Goal: Task Accomplishment & Management: Use online tool/utility

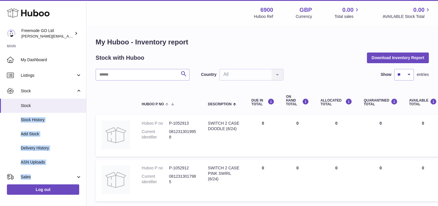
drag, startPoint x: 86, startPoint y: 109, endPoint x: 90, endPoint y: 120, distance: 11.3
click at [85, 170] on div "Huboo Freemode GO Ltd lenka.smikniarova@gioteck.com Main My Dashboard Listings …" at bounding box center [43, 103] width 86 height 206
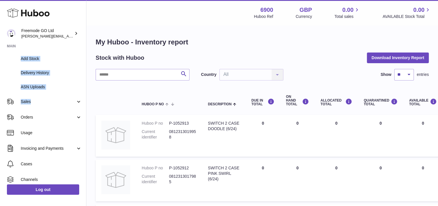
scroll to position [106, 0]
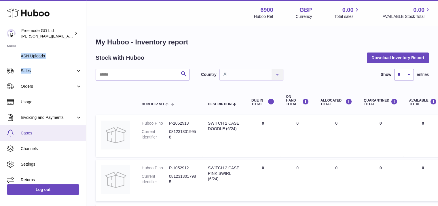
click at [32, 133] on span "Cases" at bounding box center [51, 132] width 61 height 5
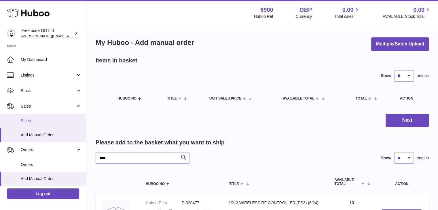
click at [59, 122] on span "Sales" at bounding box center [51, 120] width 61 height 5
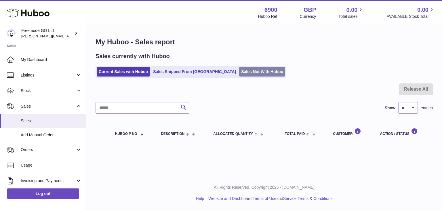
click at [239, 74] on link "Sales Not With Huboo" at bounding box center [262, 72] width 46 height 10
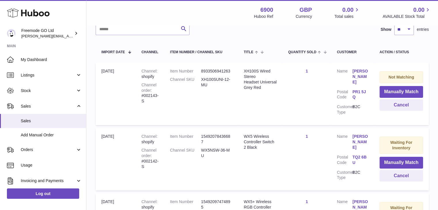
scroll to position [93, 0]
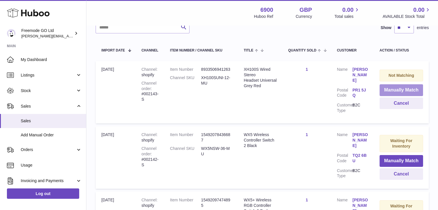
click at [399, 87] on button "Manually Match" at bounding box center [401, 90] width 43 height 12
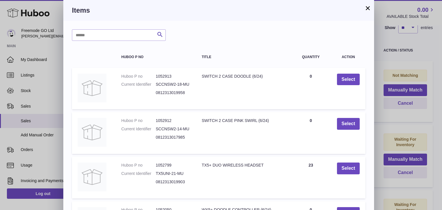
click at [293, 44] on div "Search Huboo P no Title Quantity Action Huboo P no 1052913 Current Identifier S…" at bounding box center [218, 174] width 311 height 306
click at [120, 43] on div "Search Huboo P no Title Quantity Action Huboo P no 1052913 Current Identifier S…" at bounding box center [218, 174] width 311 height 306
click at [119, 41] on div "Search Huboo P no Title Quantity Action Huboo P no 1052913 Current Identifier S…" at bounding box center [218, 174] width 311 height 306
click at [119, 41] on input "text" at bounding box center [119, 35] width 94 height 12
click at [116, 36] on input "text" at bounding box center [119, 35] width 94 height 12
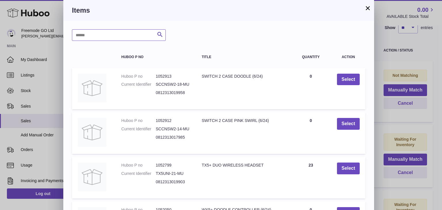
click at [116, 36] on input "text" at bounding box center [119, 35] width 94 height 12
click at [135, 32] on input "*****" at bounding box center [119, 35] width 94 height 12
type input "*********"
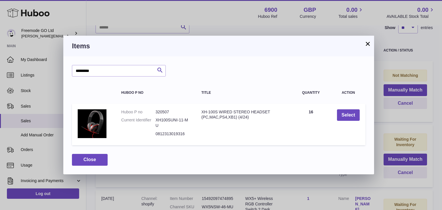
click at [367, 47] on button "×" at bounding box center [368, 43] width 7 height 7
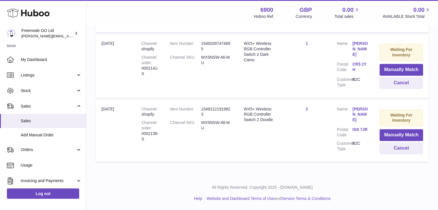
scroll to position [0, 0]
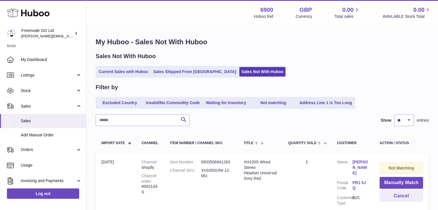
click at [321, 86] on div "Filter by" at bounding box center [262, 88] width 333 height 8
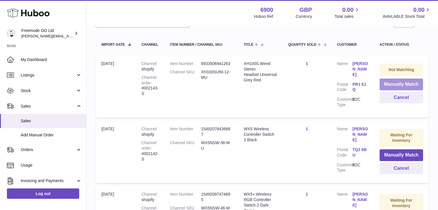
click at [395, 83] on button "Manually Match" at bounding box center [401, 85] width 43 height 12
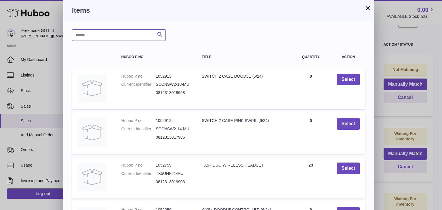
click at [118, 35] on input "text" at bounding box center [119, 35] width 94 height 12
type input "*********"
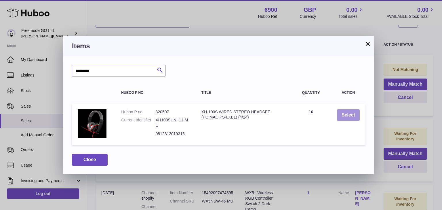
click at [347, 112] on button "Select" at bounding box center [348, 115] width 23 height 12
